Goal: Task Accomplishment & Management: Manage account settings

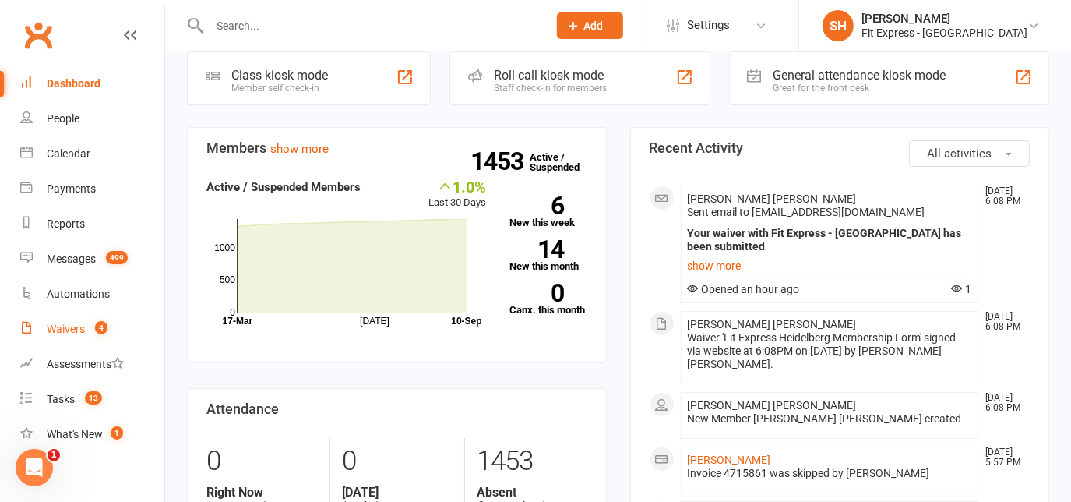
click at [97, 323] on span "4" at bounding box center [101, 327] width 12 height 13
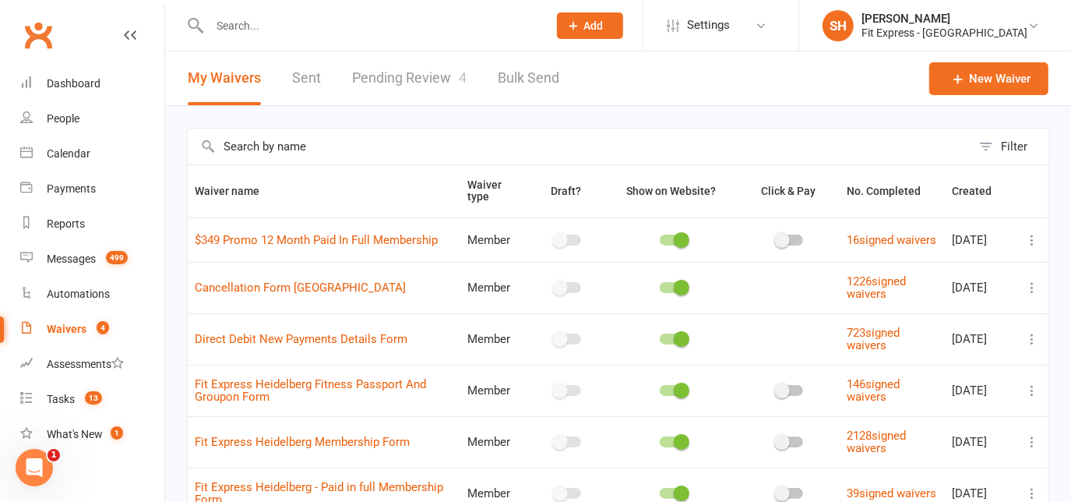
click at [393, 75] on link "Pending Review 4" at bounding box center [409, 78] width 115 height 54
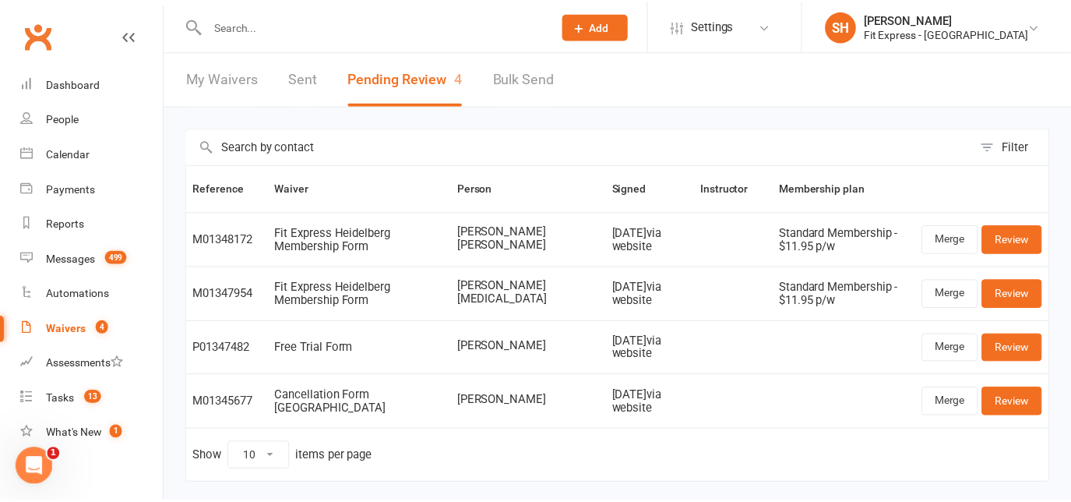
scroll to position [9, 0]
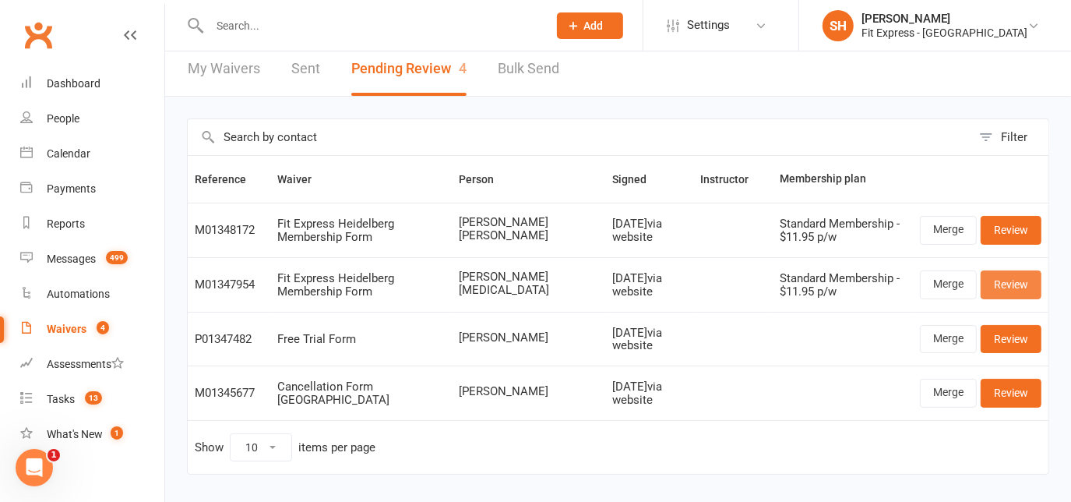
click at [1003, 280] on link "Review" at bounding box center [1011, 284] width 61 height 28
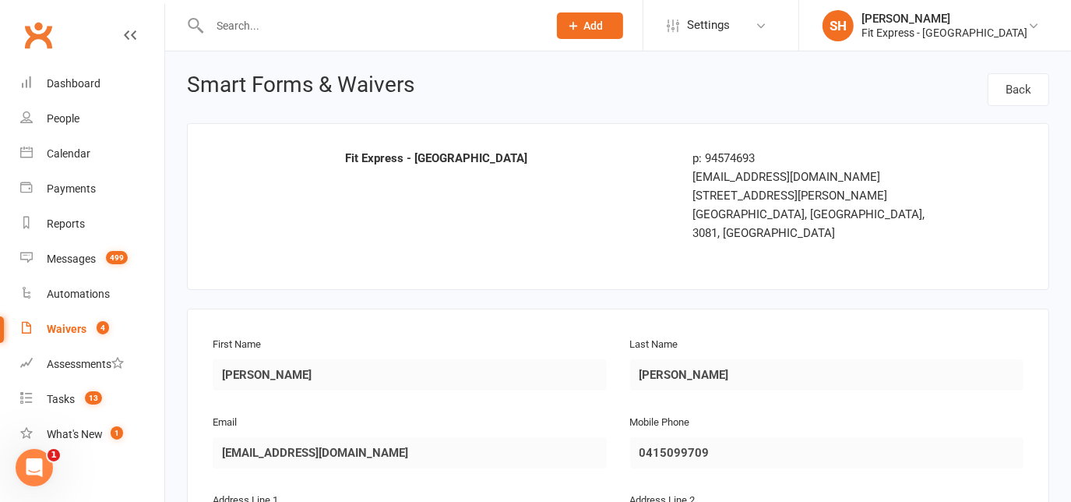
click at [85, 321] on link "Waivers 4" at bounding box center [92, 329] width 144 height 35
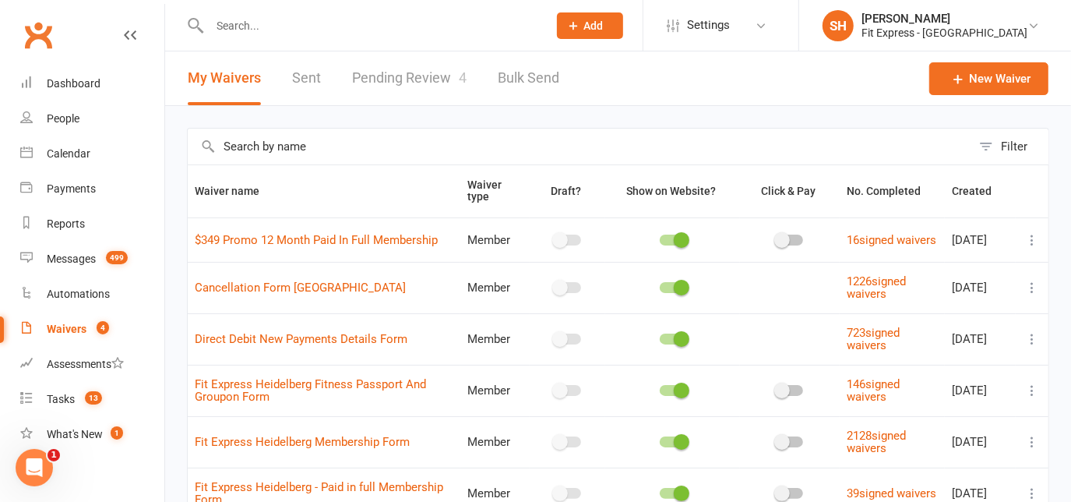
click at [419, 76] on link "Pending Review 4" at bounding box center [409, 78] width 115 height 54
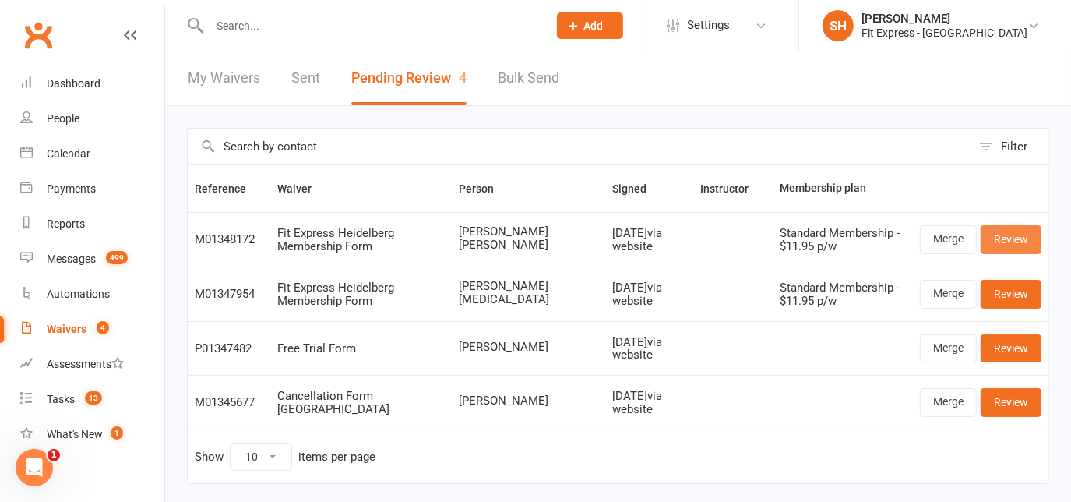
click at [1017, 239] on link "Review" at bounding box center [1011, 239] width 61 height 28
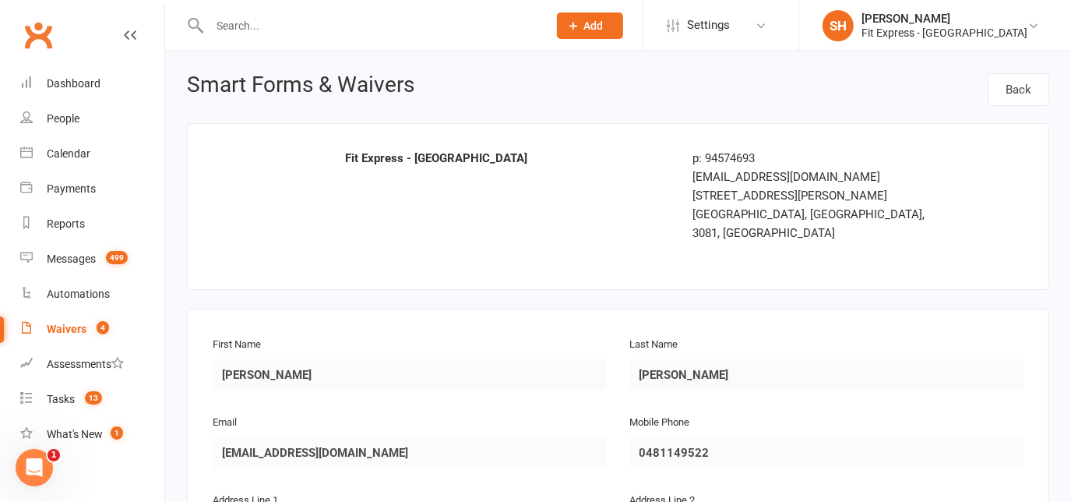
click at [76, 326] on div "Waivers" at bounding box center [67, 329] width 40 height 12
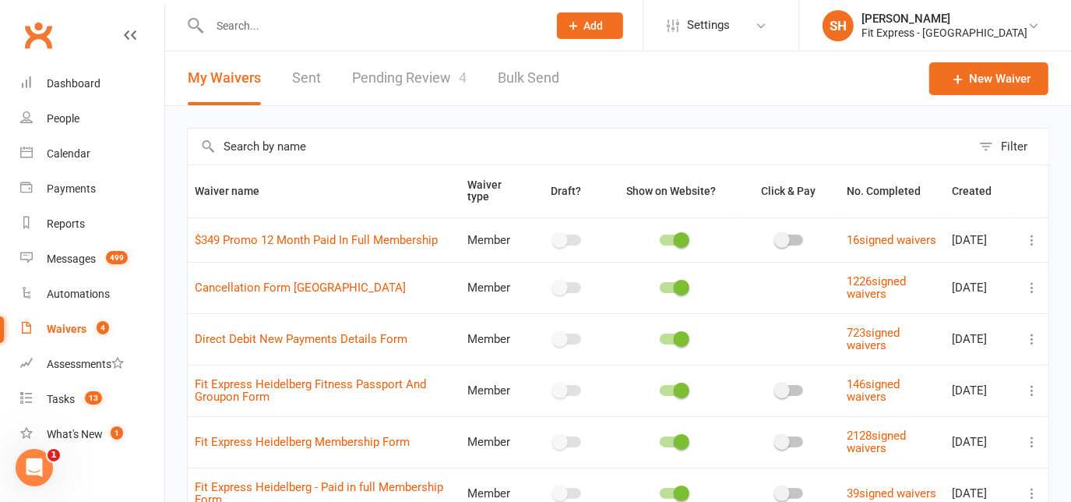
click at [398, 64] on link "Pending Review 4" at bounding box center [409, 78] width 115 height 54
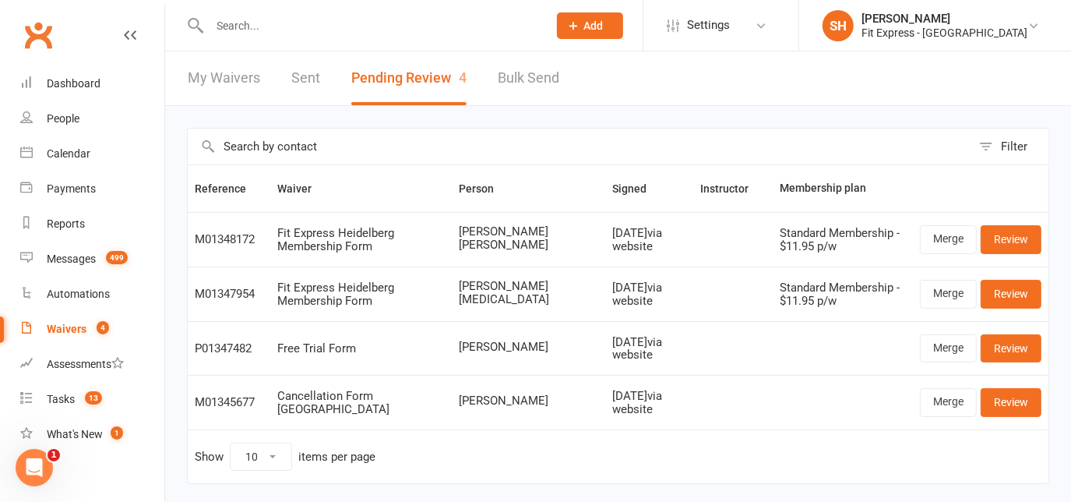
scroll to position [33, 0]
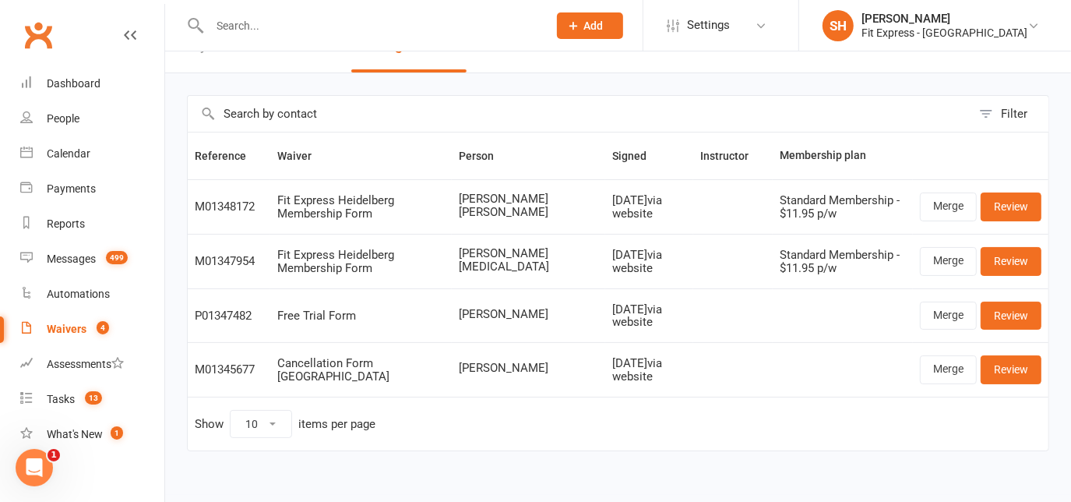
click at [799, 472] on div "Filter Reference Waiver Person Signed Instructor Membership plan M01348172 Fit …" at bounding box center [618, 283] width 906 height 421
